Goal: Task Accomplishment & Management: Manage account settings

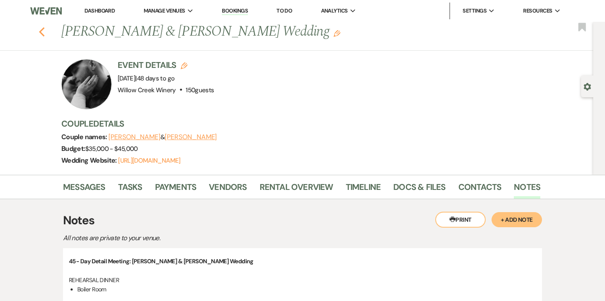
click at [41, 31] on icon "Previous" at bounding box center [42, 32] width 6 height 10
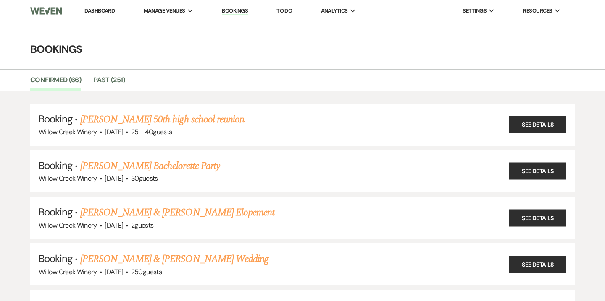
click at [99, 11] on link "Dashboard" at bounding box center [99, 10] width 30 height 7
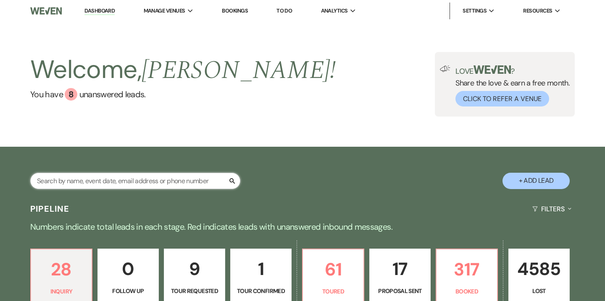
click at [111, 182] on input "text" at bounding box center [135, 181] width 210 height 16
type input "[PERSON_NAME]"
select select "8"
select select "5"
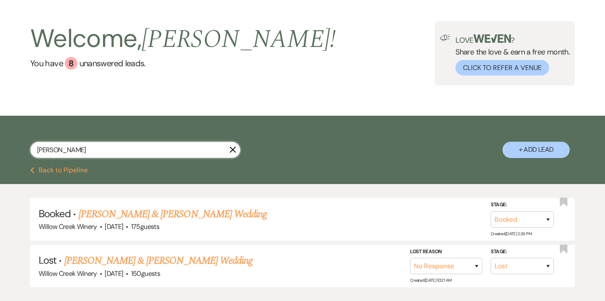
scroll to position [32, 0]
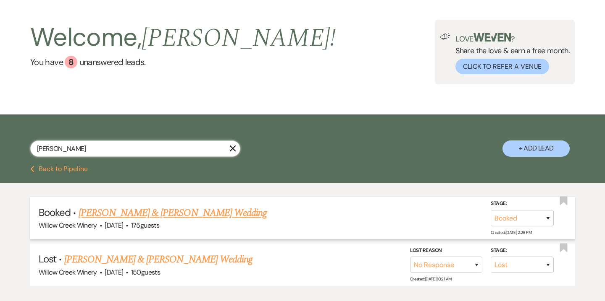
type input "[PERSON_NAME]"
click at [178, 215] on link "[PERSON_NAME] & [PERSON_NAME] Wedding" at bounding box center [173, 213] width 188 height 15
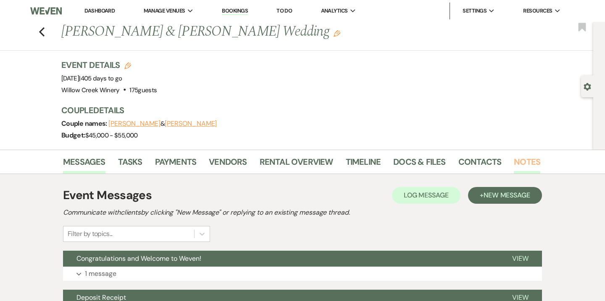
click at [513, 159] on link "Notes" at bounding box center [526, 164] width 26 height 18
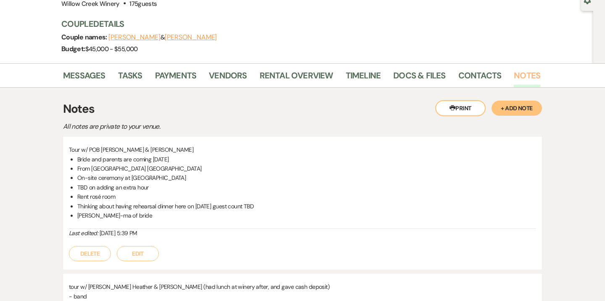
scroll to position [91, 0]
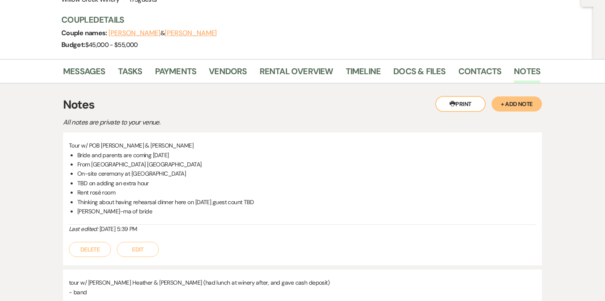
click at [511, 100] on button "+ Add Note" at bounding box center [516, 104] width 50 height 15
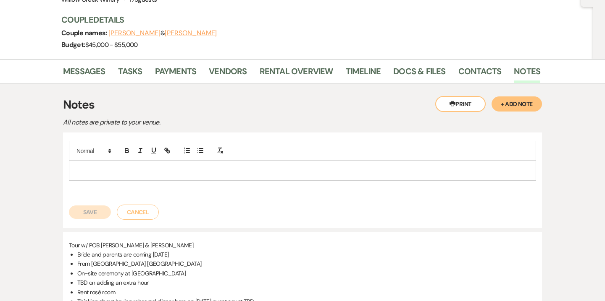
click at [318, 174] on p at bounding box center [302, 170] width 453 height 9
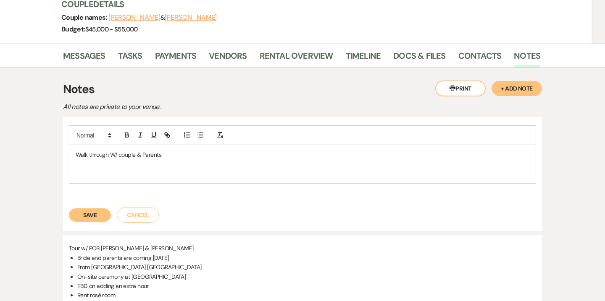
scroll to position [104, 0]
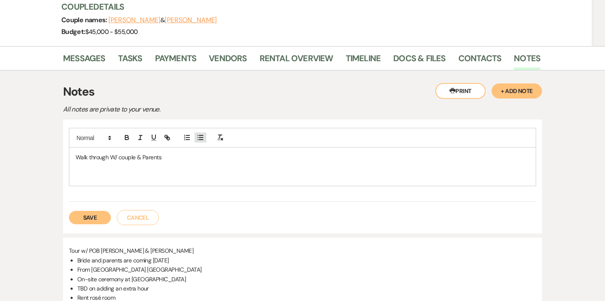
click at [202, 134] on icon "button" at bounding box center [200, 138] width 8 height 8
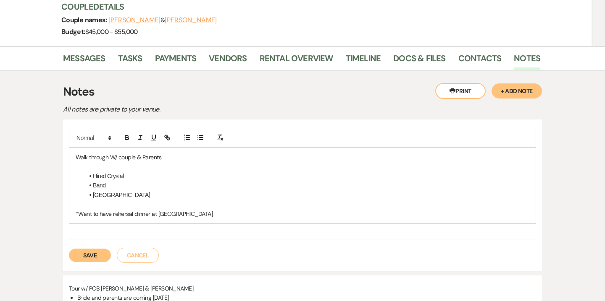
click at [127, 213] on p "*Want to have rehersal dinner at [GEOGRAPHIC_DATA]" at bounding box center [302, 213] width 453 height 9
click at [180, 209] on p "*Want to have rehearsal dinner at [GEOGRAPHIC_DATA]" at bounding box center [302, 213] width 453 height 9
click at [95, 254] on button "Save" at bounding box center [90, 255] width 42 height 13
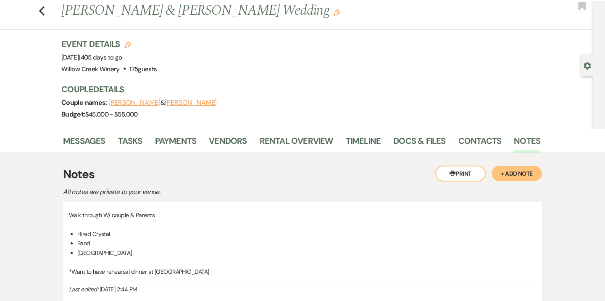
scroll to position [0, 0]
